Goal: Task Accomplishment & Management: Manage account settings

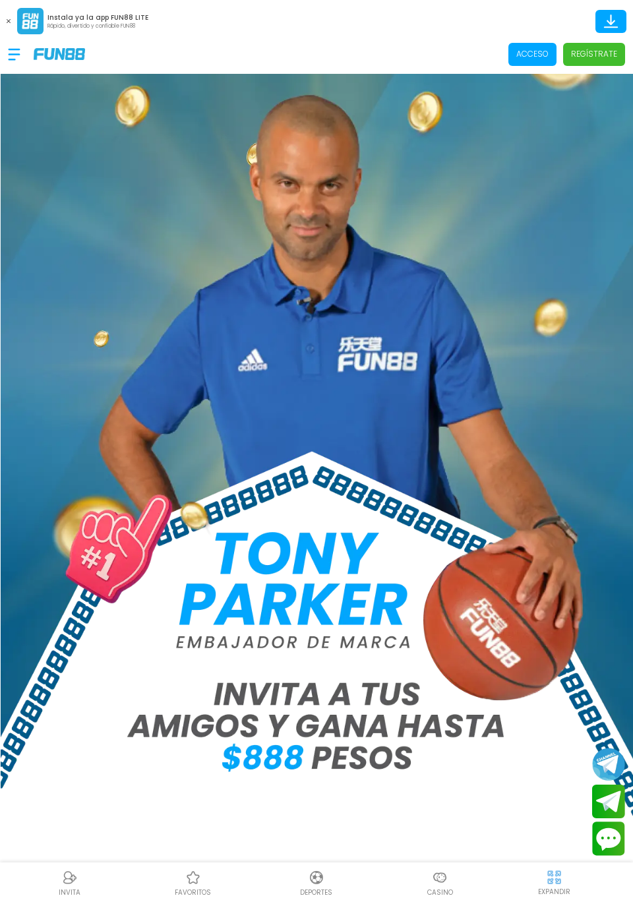
click at [525, 56] on p "Acceso" at bounding box center [532, 54] width 32 height 12
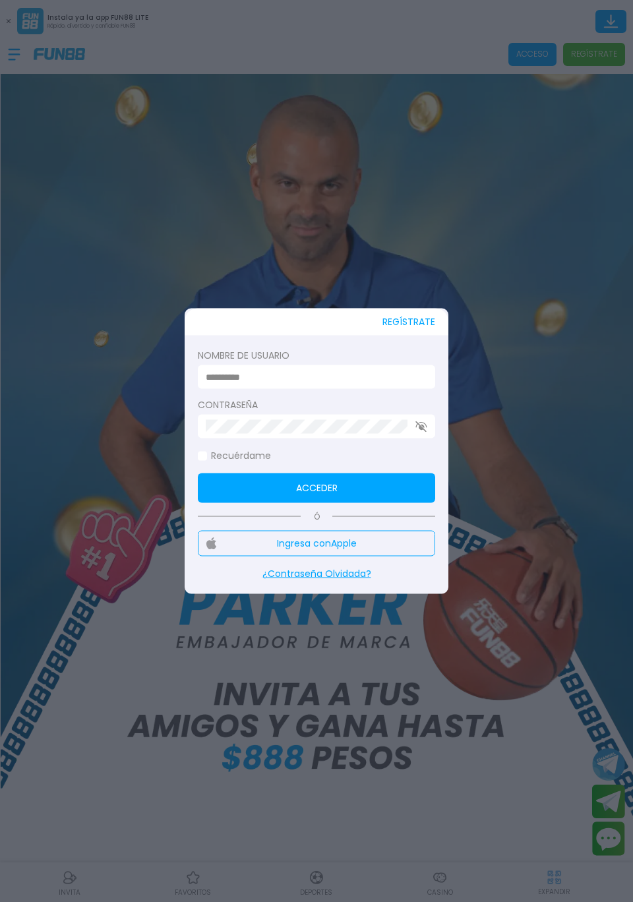
click at [350, 353] on label "Nombre de usuario" at bounding box center [316, 356] width 237 height 14
click at [371, 380] on input at bounding box center [313, 377] width 214 height 14
click at [343, 379] on input at bounding box center [313, 377] width 214 height 14
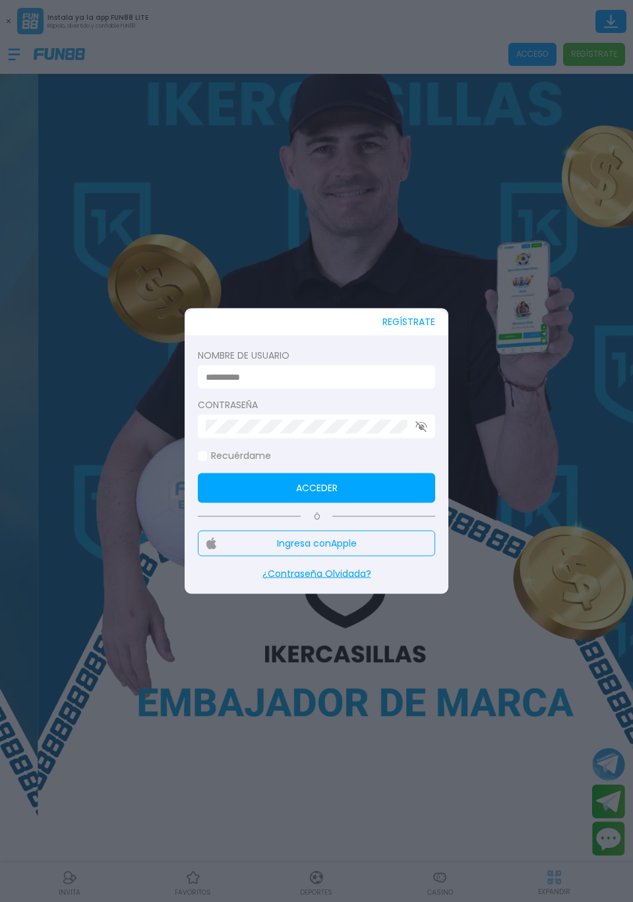
type input "*********"
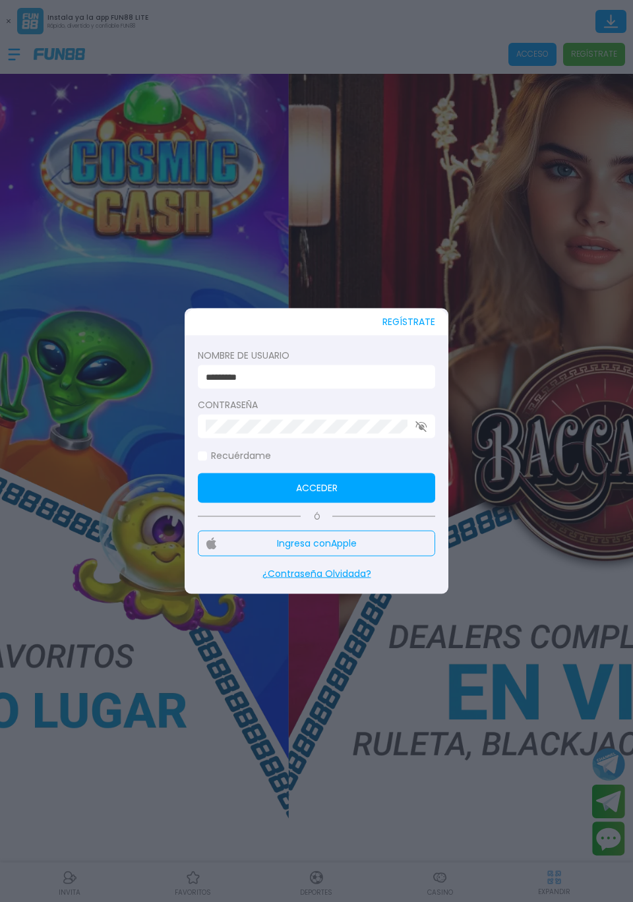
click at [383, 478] on button "Acceder" at bounding box center [316, 488] width 237 height 30
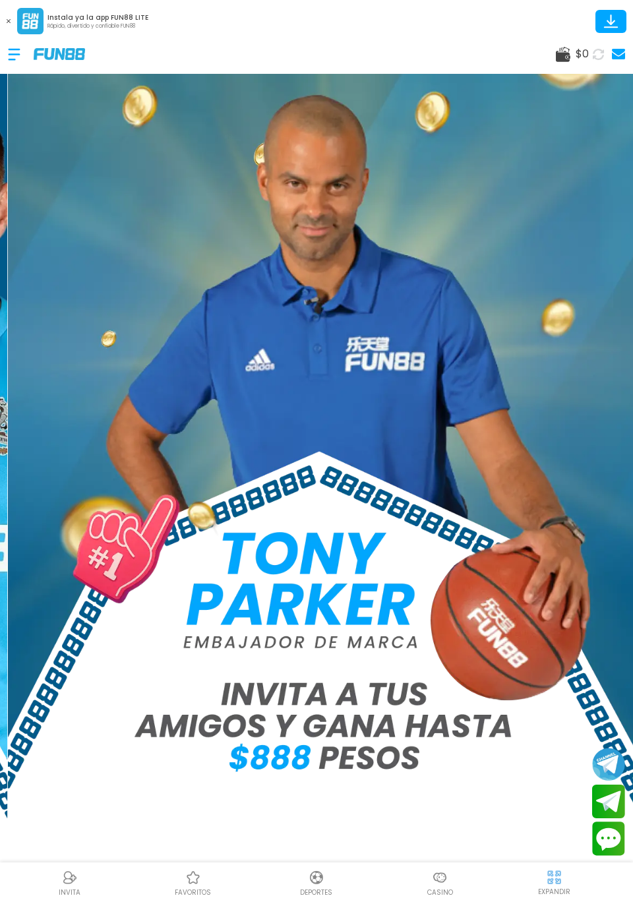
click at [620, 61] on link at bounding box center [616, 54] width 17 height 18
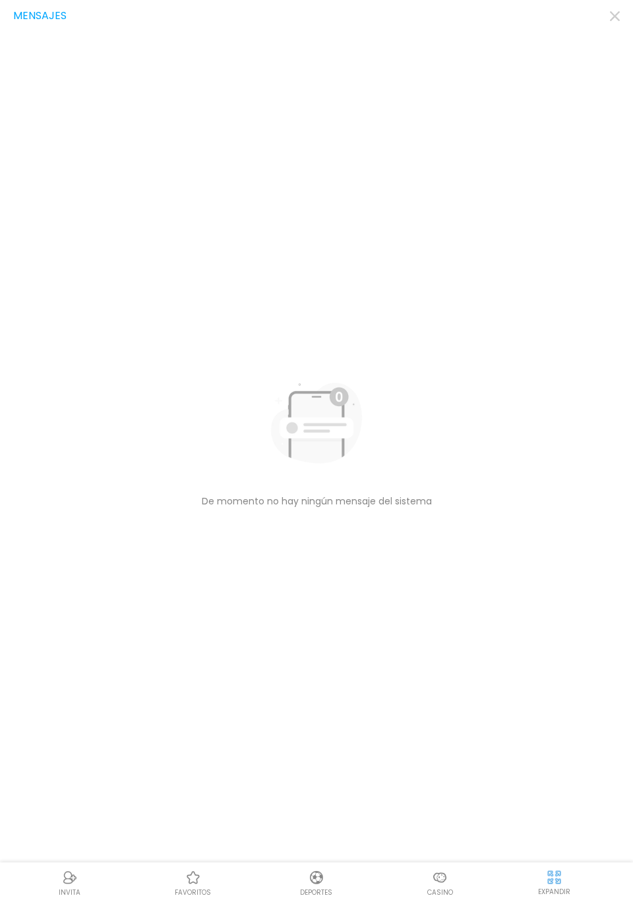
click at [612, 20] on icon "button" at bounding box center [615, 16] width 10 height 10
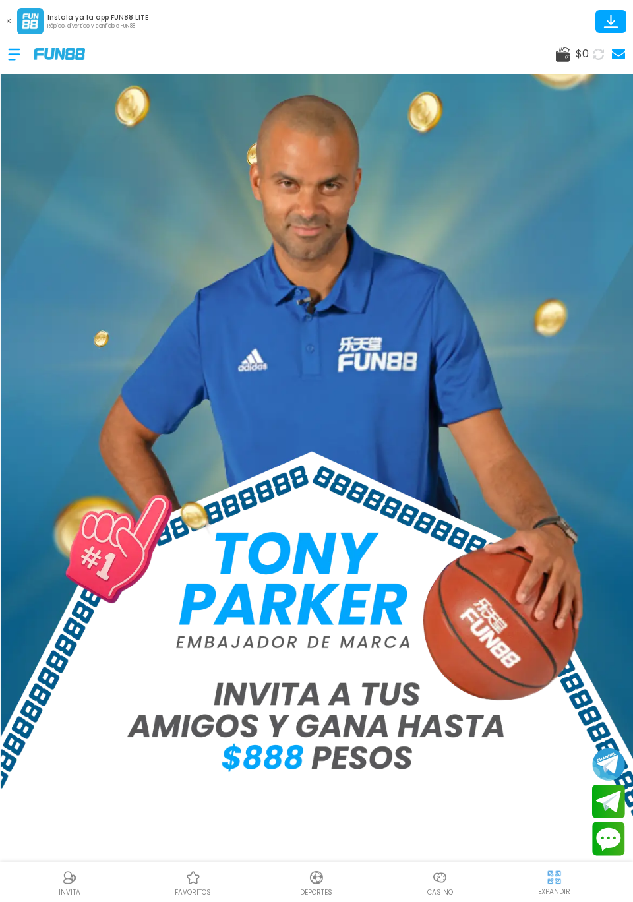
click at [9, 57] on div at bounding box center [21, 54] width 26 height 39
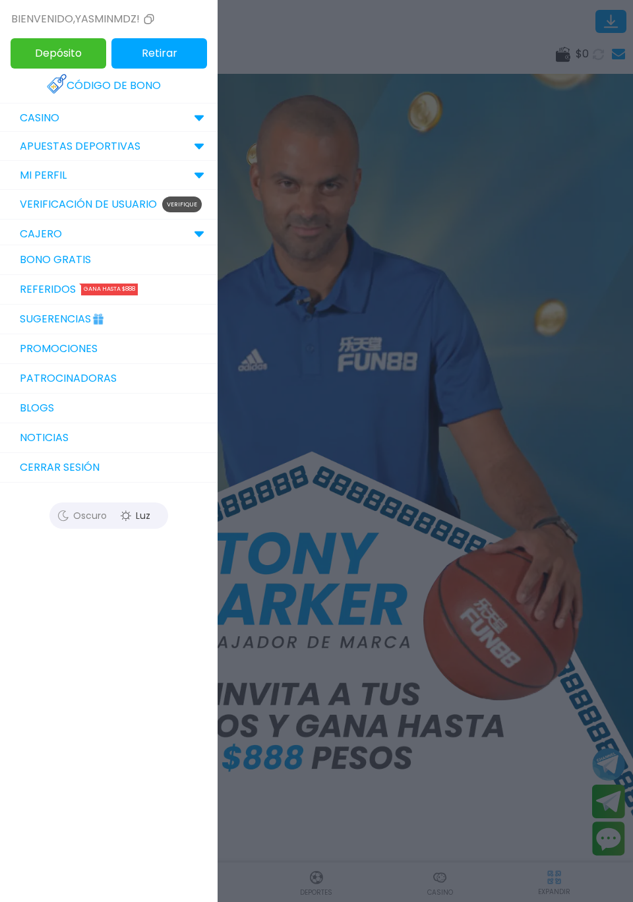
click at [51, 214] on link "Verificación de Usuario Verifique" at bounding box center [109, 205] width 218 height 30
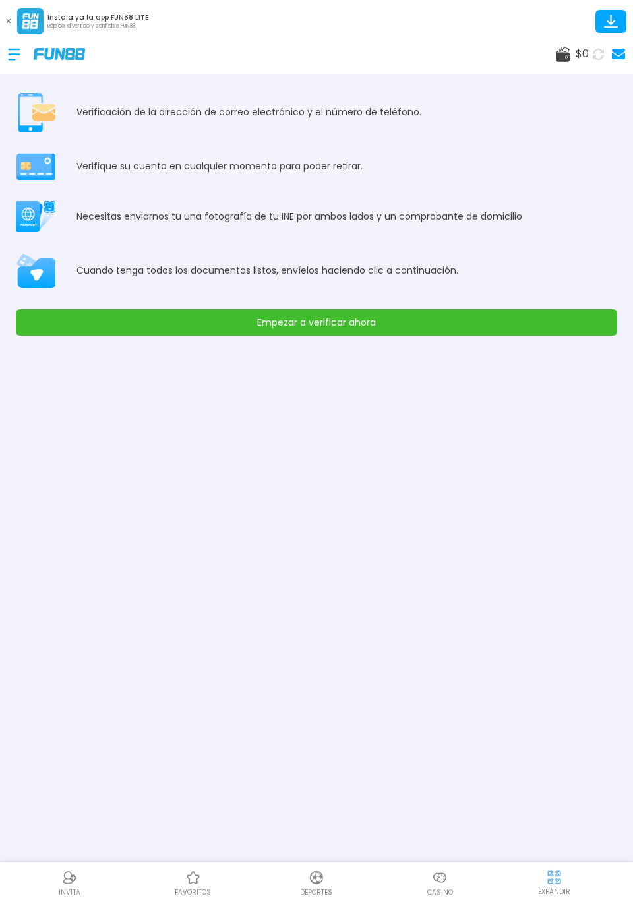
click at [14, 55] on div at bounding box center [21, 54] width 26 height 39
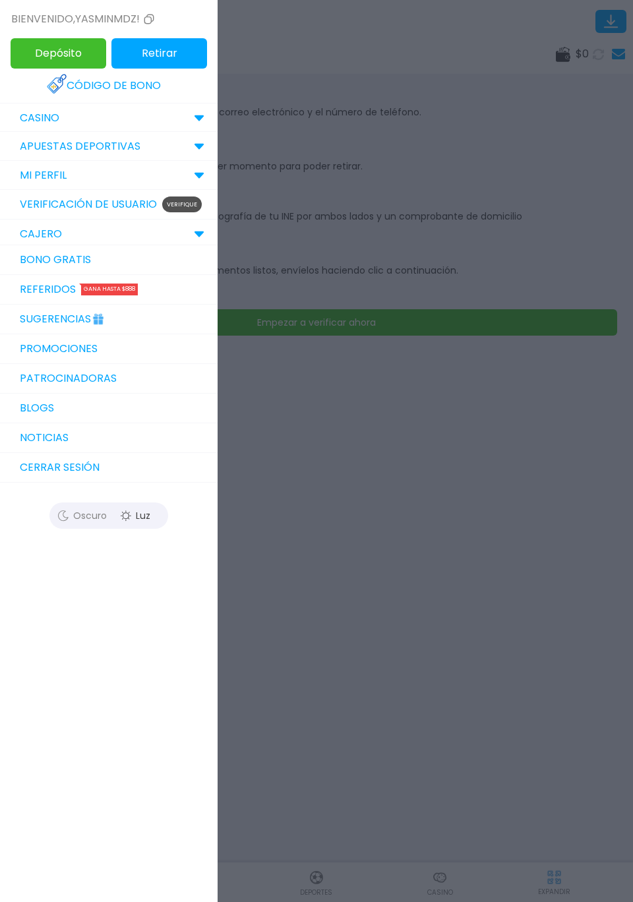
click at [28, 119] on p "CASINO" at bounding box center [40, 118] width 40 height 16
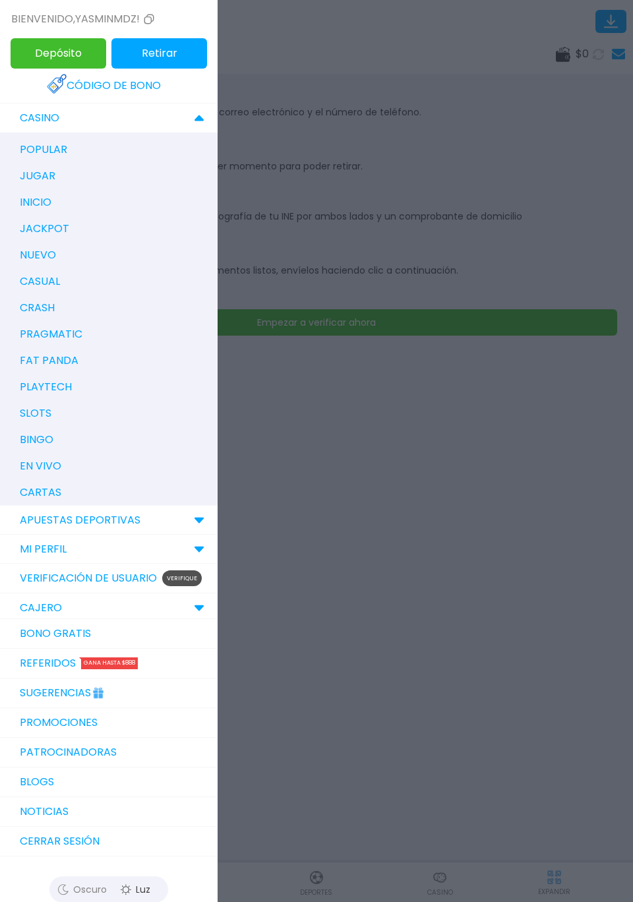
scroll to position [18, 0]
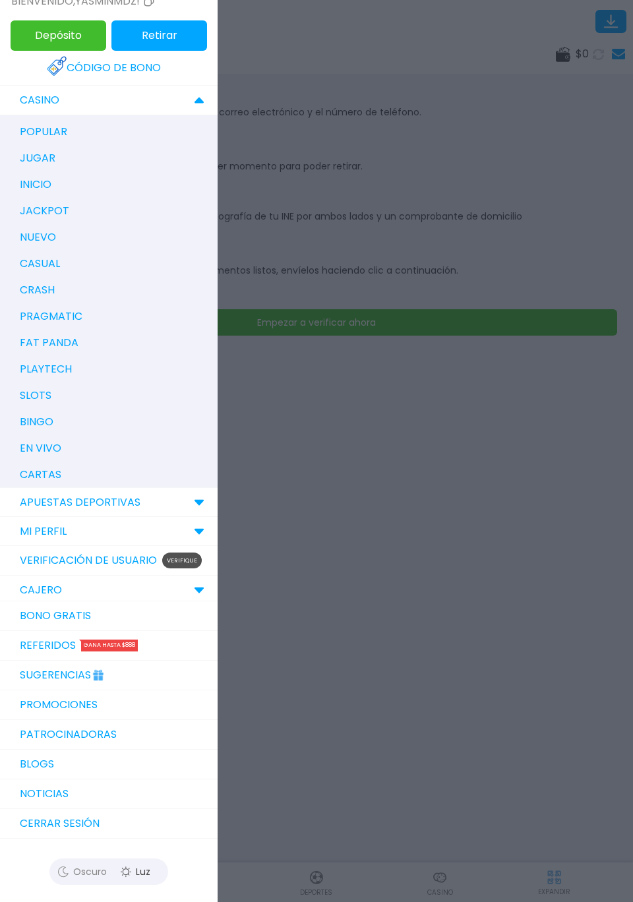
click at [42, 528] on p "MI PERFIL" at bounding box center [43, 532] width 47 height 16
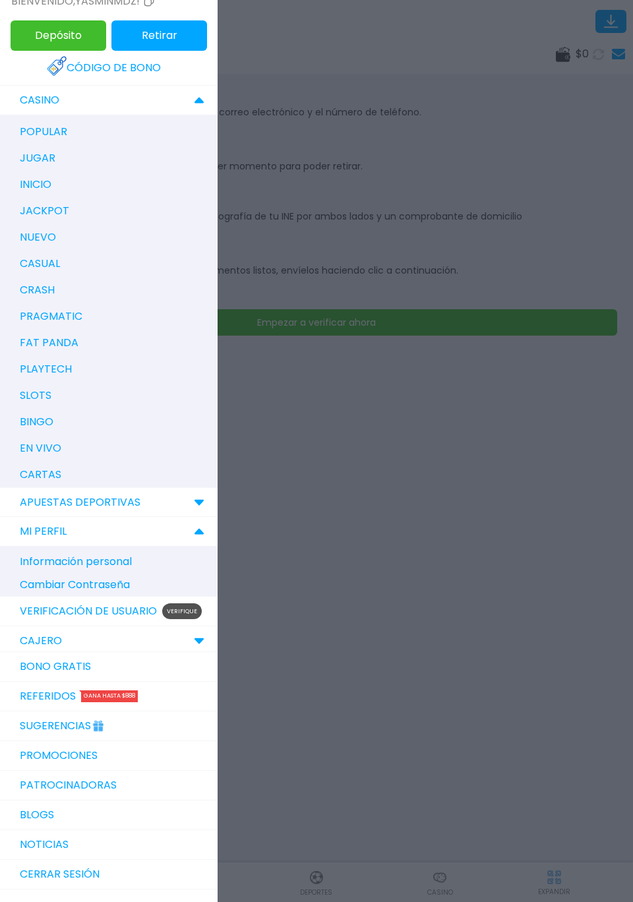
scroll to position [69, 0]
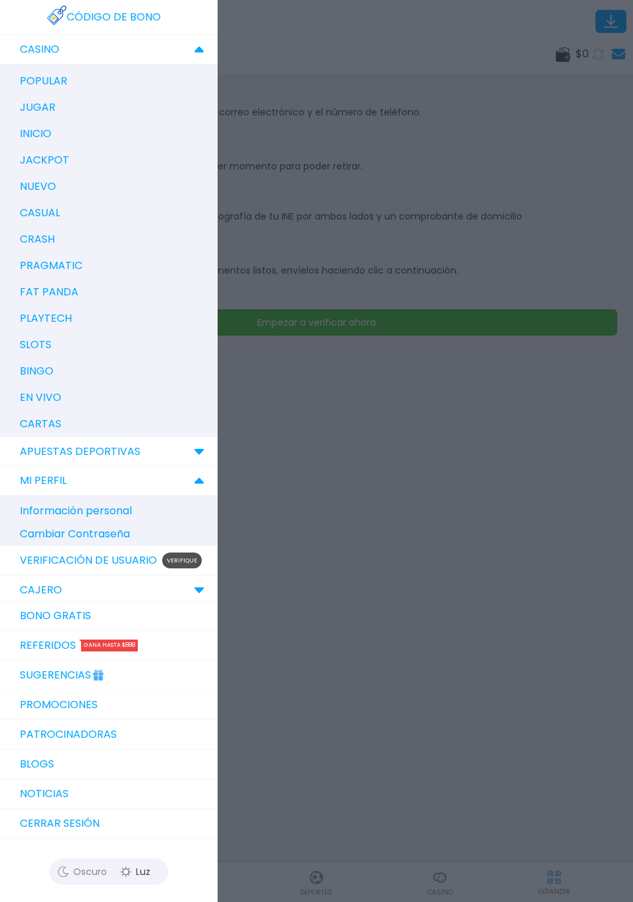
click at [32, 617] on link "Bono Gratis" at bounding box center [109, 616] width 218 height 30
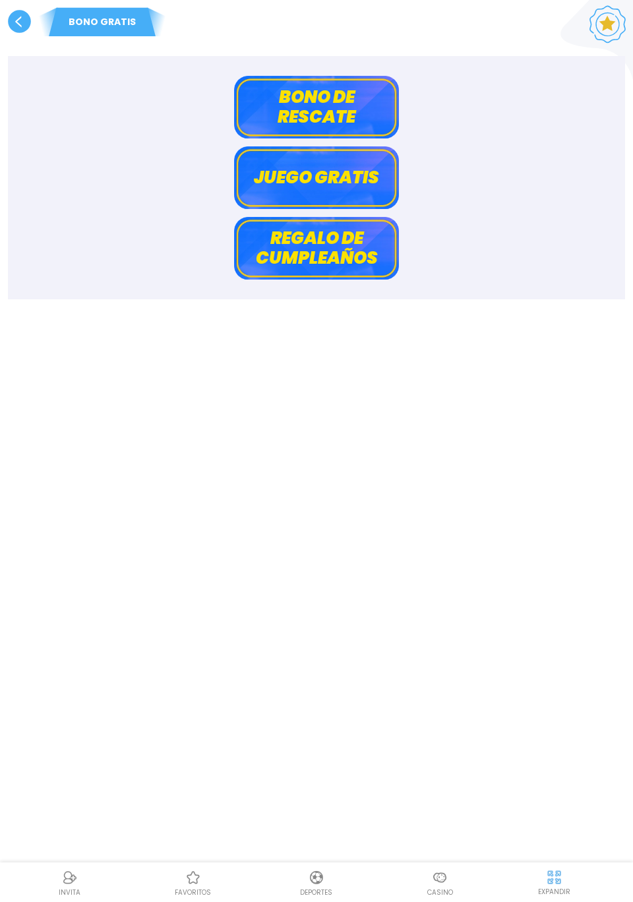
click at [24, 30] on use at bounding box center [19, 21] width 23 height 23
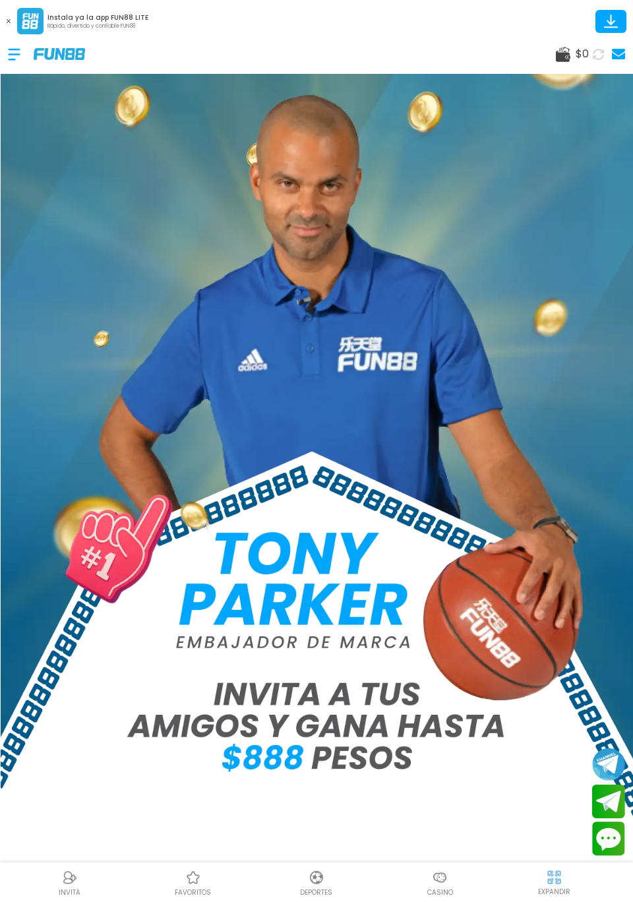
click at [9, 62] on div at bounding box center [21, 54] width 26 height 39
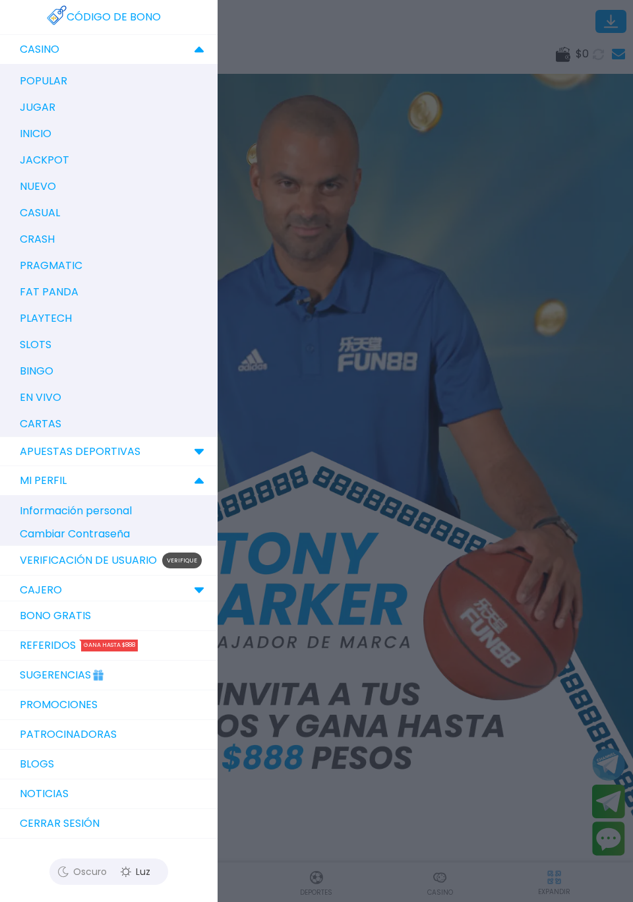
click at [29, 704] on link "Promociones" at bounding box center [109, 705] width 218 height 30
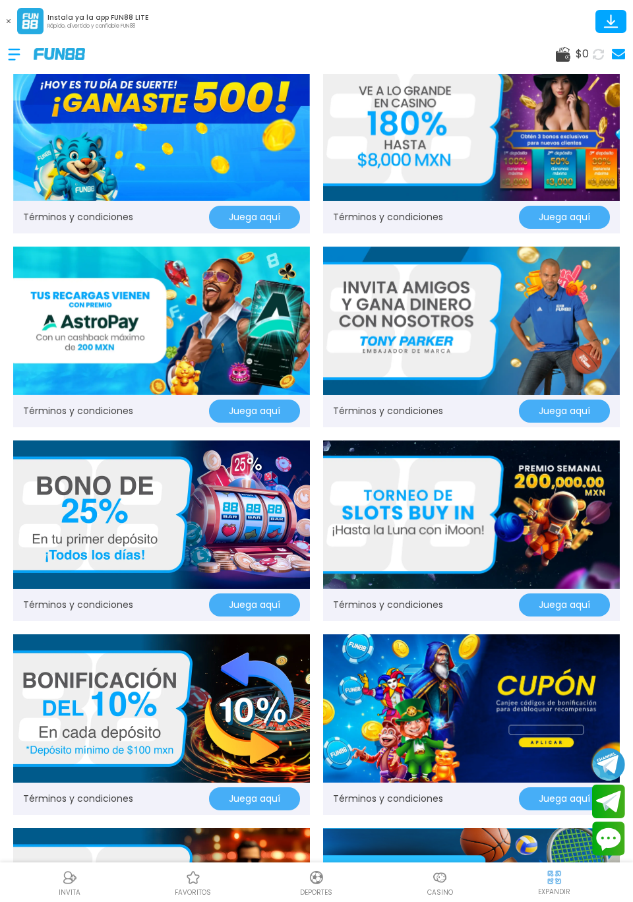
click at [217, 212] on button "Juega aquí" at bounding box center [254, 217] width 91 height 23
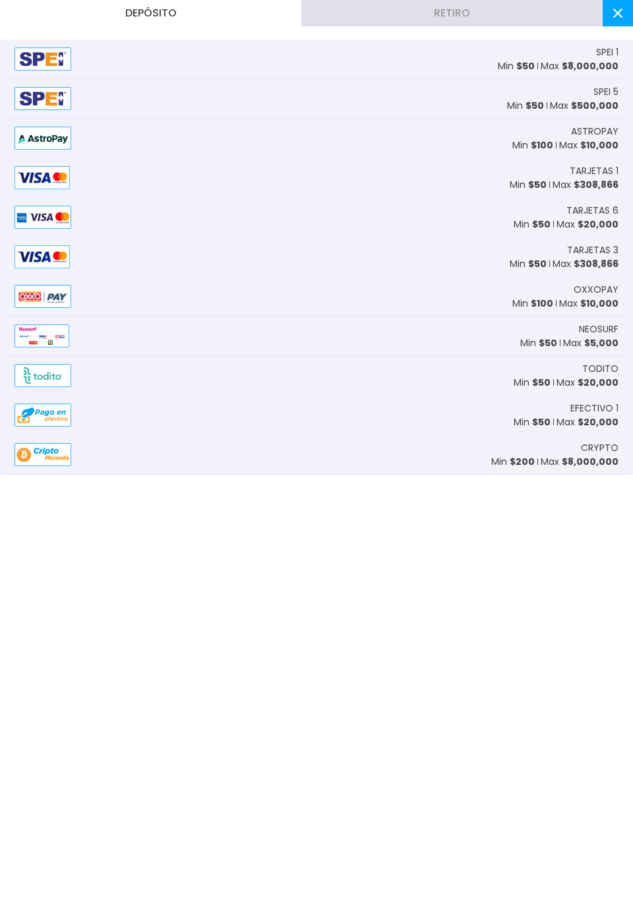
click at [619, 14] on use at bounding box center [617, 13] width 9 height 9
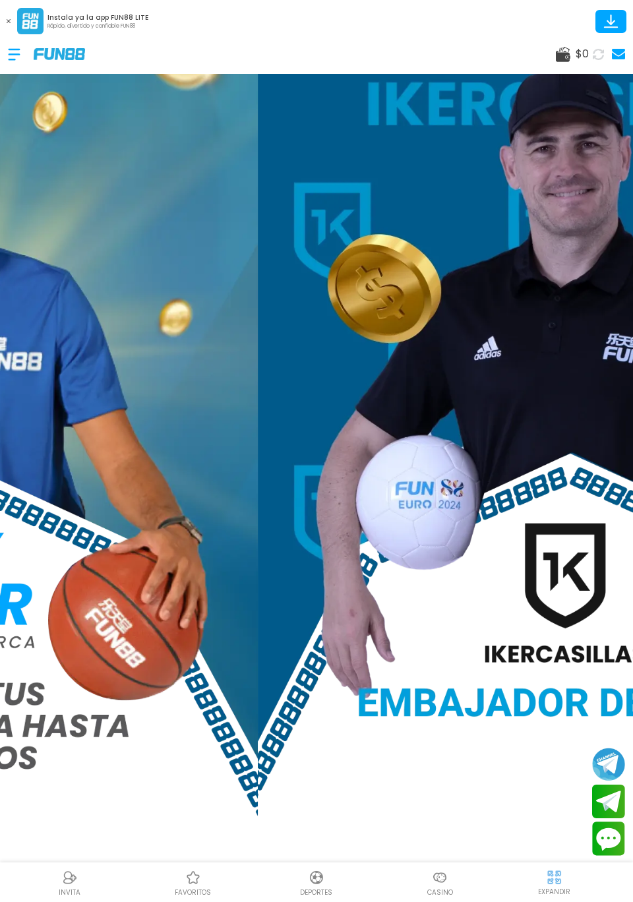
click at [15, 47] on div at bounding box center [21, 54] width 26 height 39
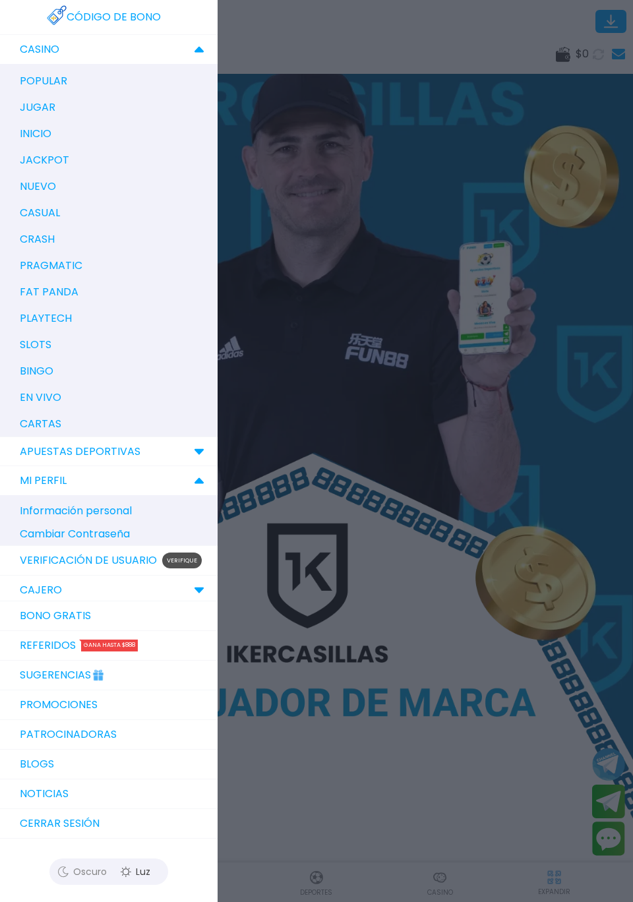
click at [23, 708] on link "Promociones" at bounding box center [109, 705] width 218 height 30
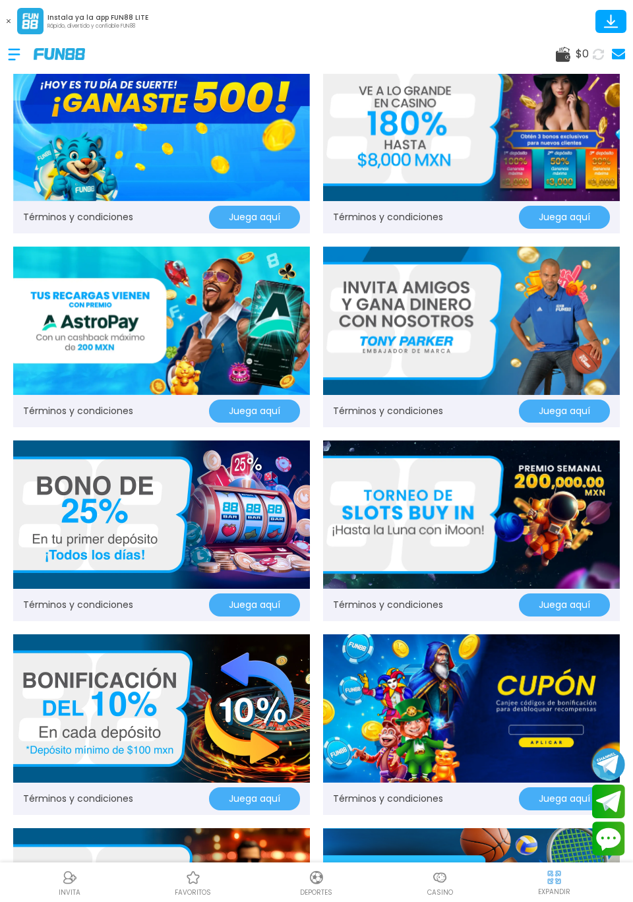
click at [48, 219] on link "Términos y condiciones" at bounding box center [78, 217] width 110 height 14
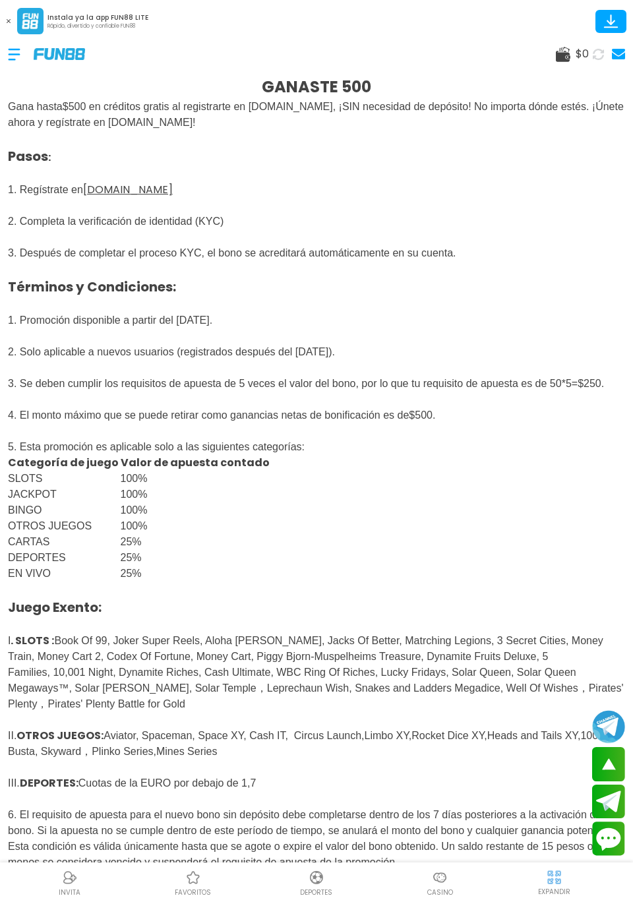
click at [21, 70] on div at bounding box center [21, 54] width 26 height 39
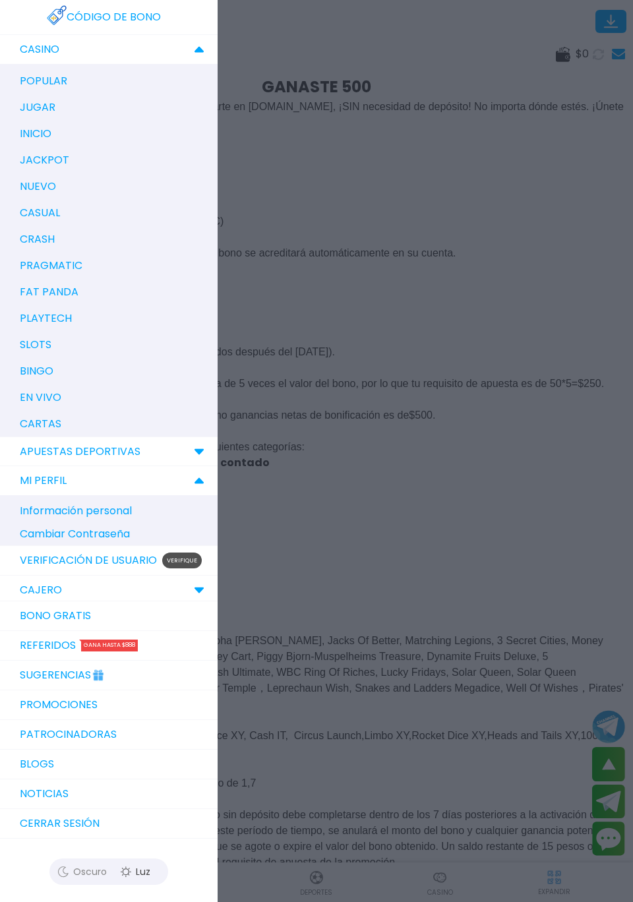
click at [65, 568] on link "Verificación de Usuario Verifique" at bounding box center [109, 561] width 218 height 30
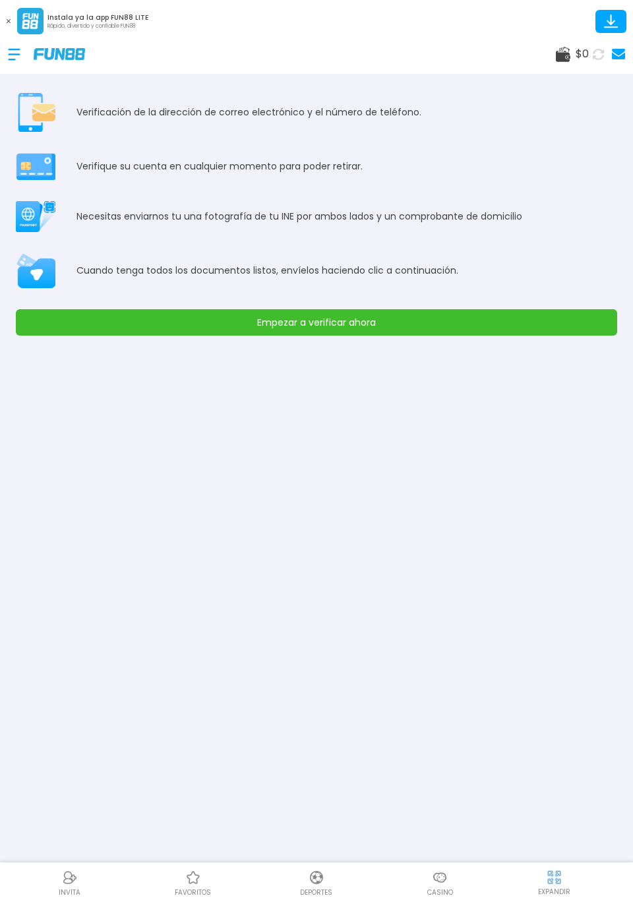
click at [21, 58] on div at bounding box center [21, 54] width 26 height 39
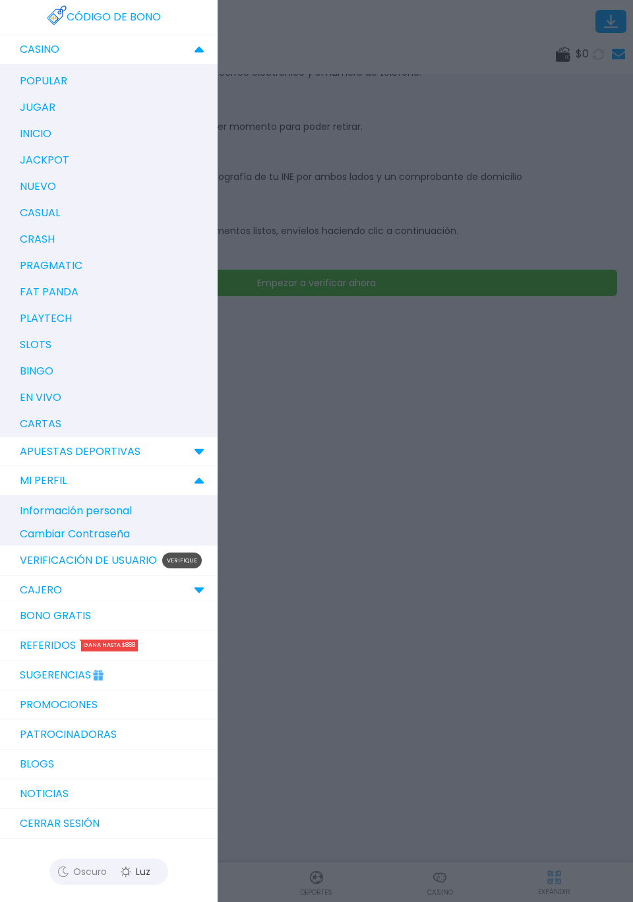
scroll to position [82, 0]
click at [26, 826] on button "Cerrar sesión" at bounding box center [109, 824] width 218 height 30
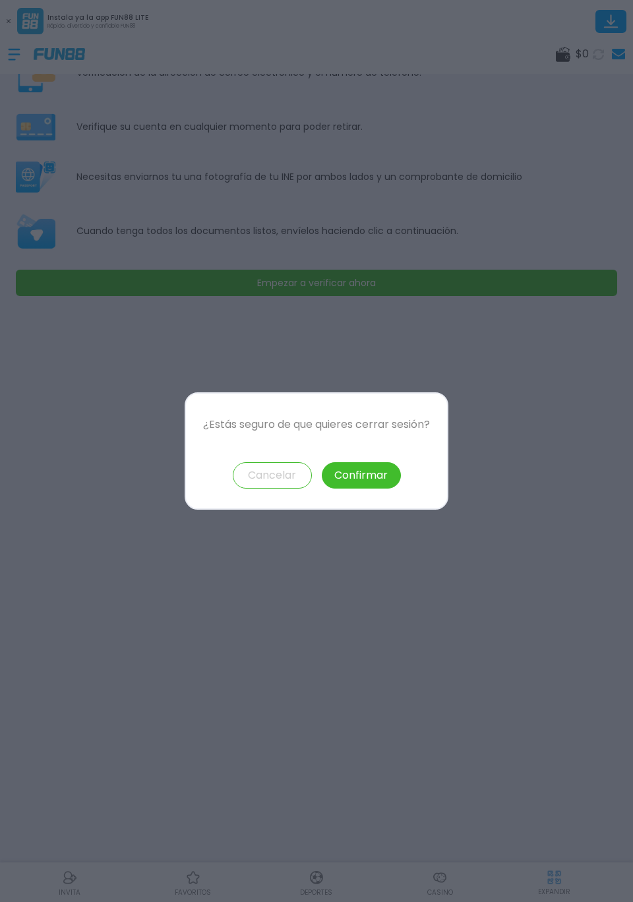
click at [377, 488] on button "Confirmar" at bounding box center [361, 475] width 79 height 26
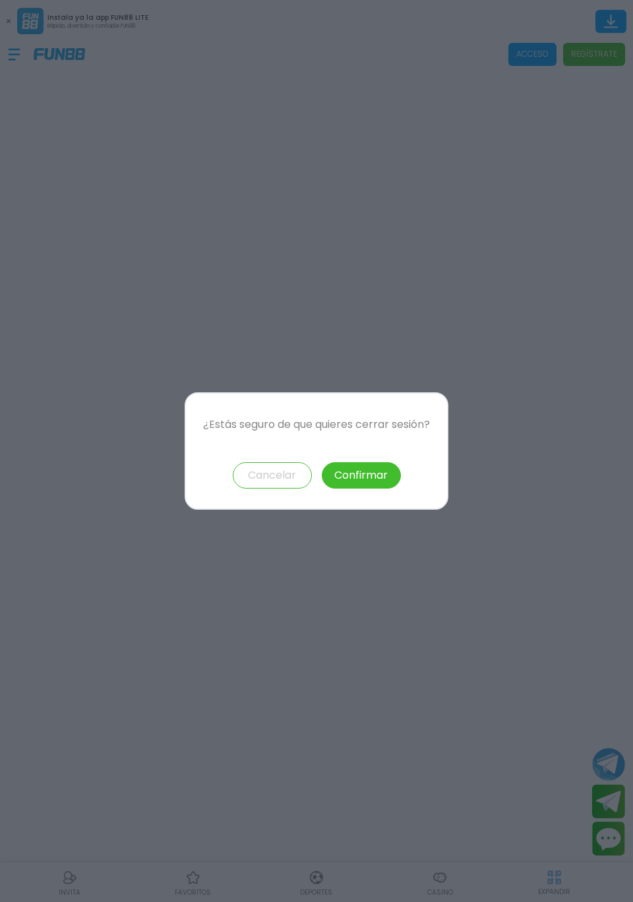
scroll to position [8, 0]
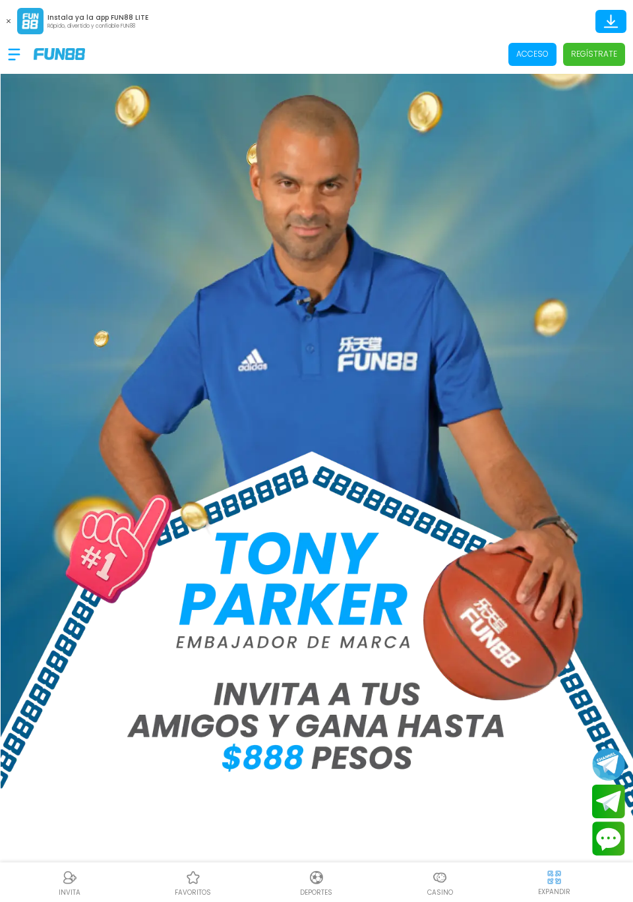
click at [525, 45] on span "Acceso" at bounding box center [532, 54] width 48 height 23
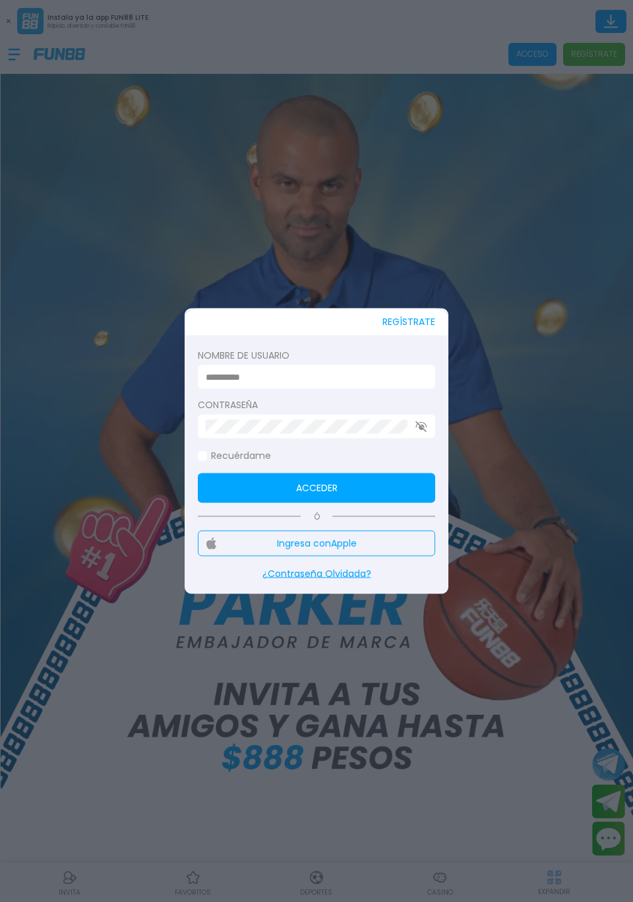
click at [330, 373] on input at bounding box center [313, 377] width 214 height 14
click at [407, 382] on input at bounding box center [313, 377] width 214 height 14
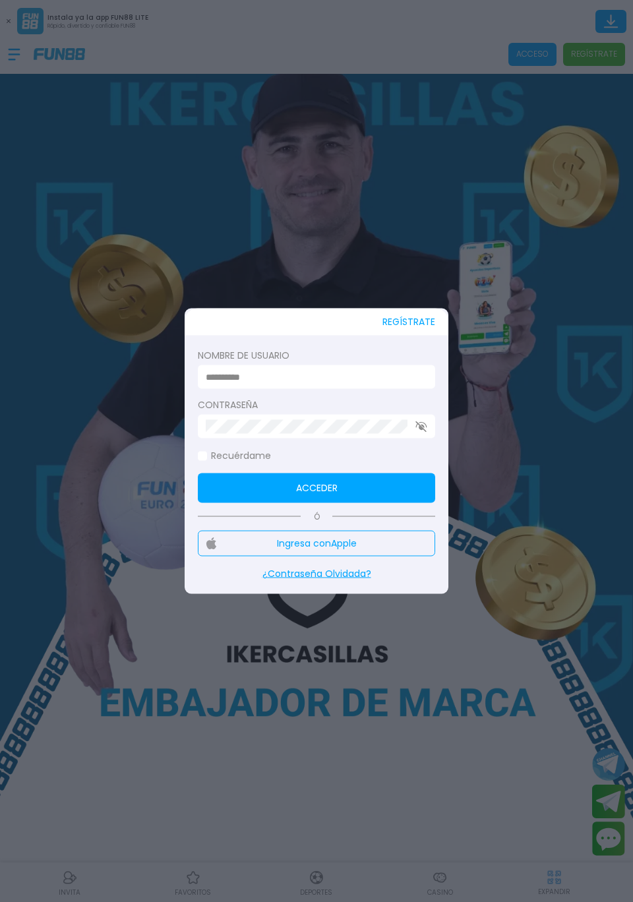
click at [377, 377] on input at bounding box center [313, 377] width 214 height 14
type input "*"
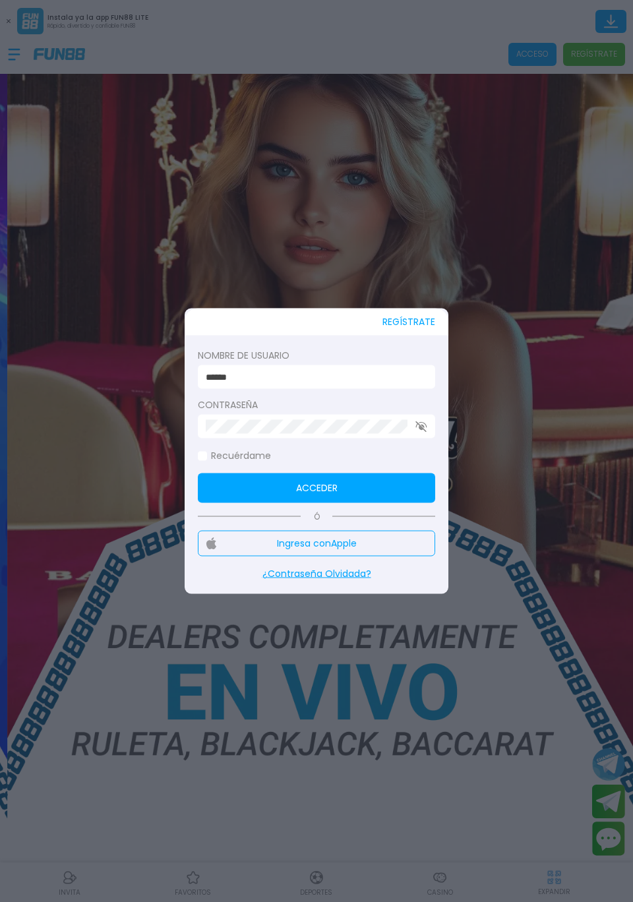
type input "******"
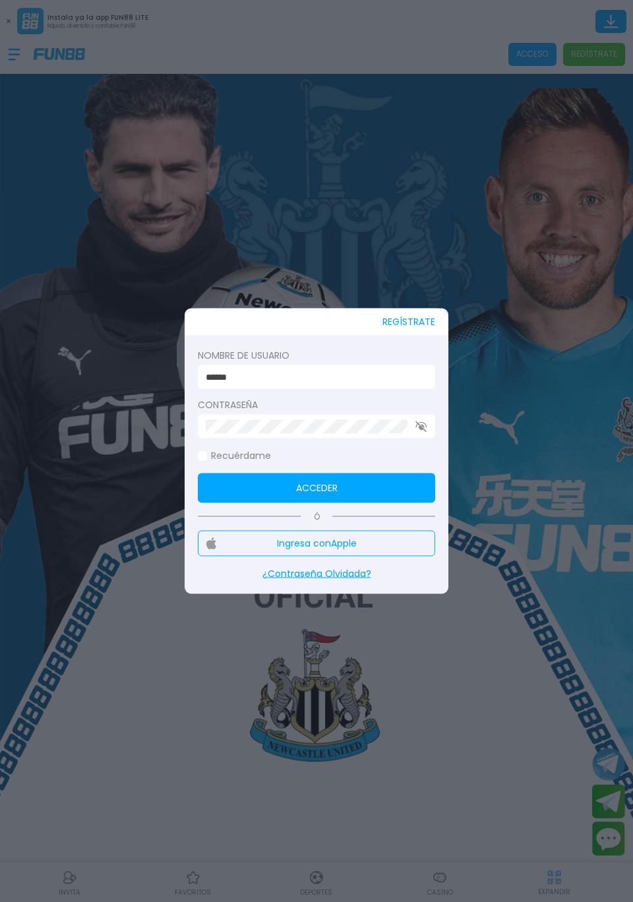
click at [421, 431] on icon "button" at bounding box center [421, 426] width 12 height 11
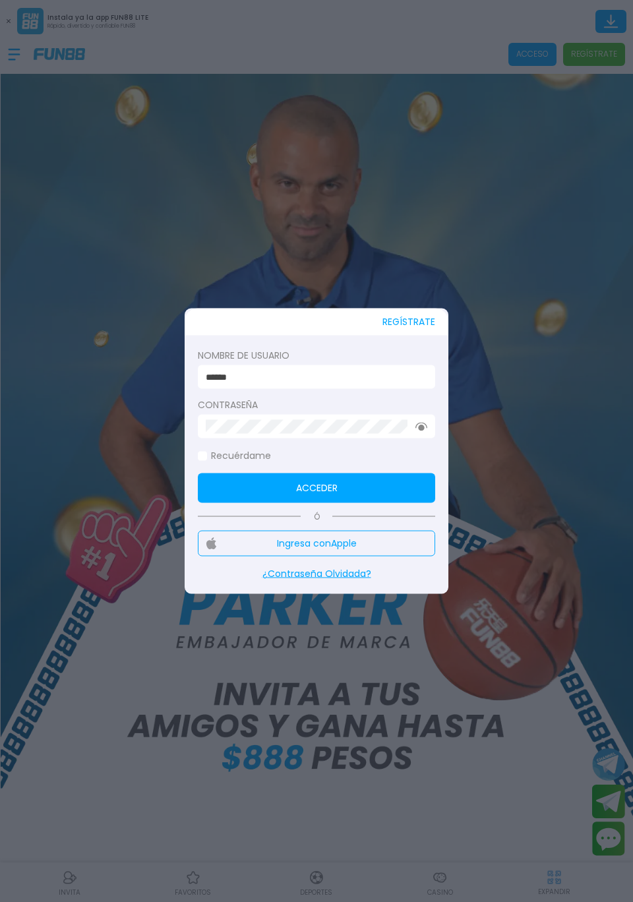
click at [407, 473] on button "Acceder" at bounding box center [316, 488] width 237 height 30
